Goal: Navigation & Orientation: Find specific page/section

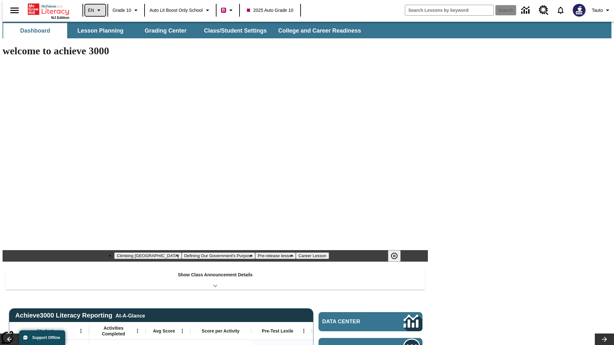
click at [95, 10] on icon "Language: EN, Select a language" at bounding box center [99, 10] width 8 height 8
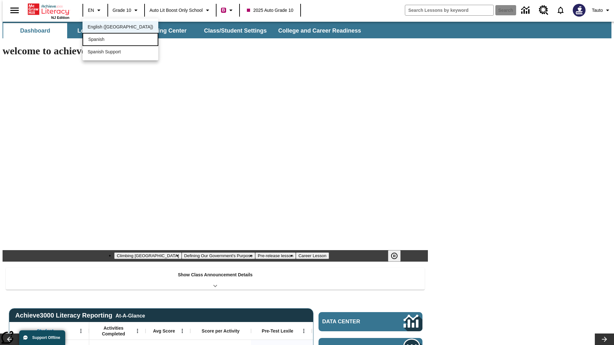
click at [106, 40] on div "Spanish" at bounding box center [120, 39] width 76 height 13
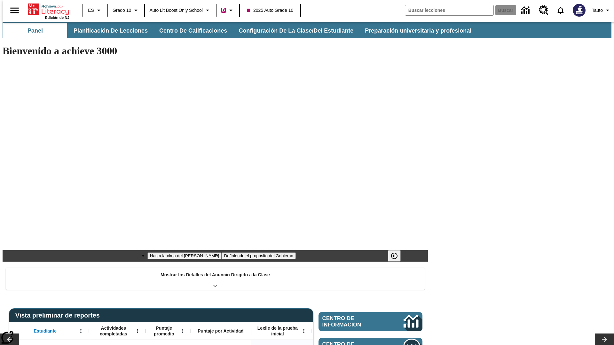
type input "-1"
click at [180, 10] on span "Auto Lit Boost only School" at bounding box center [175, 10] width 53 height 7
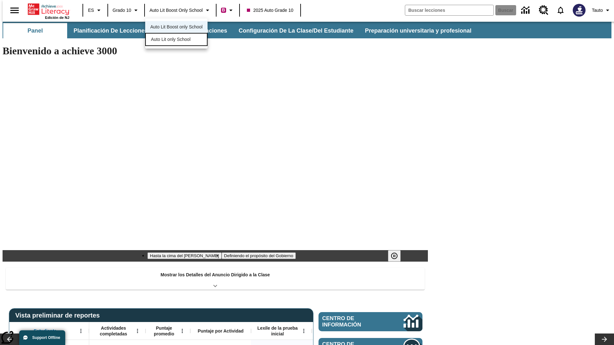
click at [171, 40] on span "Auto Lit only School" at bounding box center [171, 39] width 40 height 7
